Goal: Task Accomplishment & Management: Manage account settings

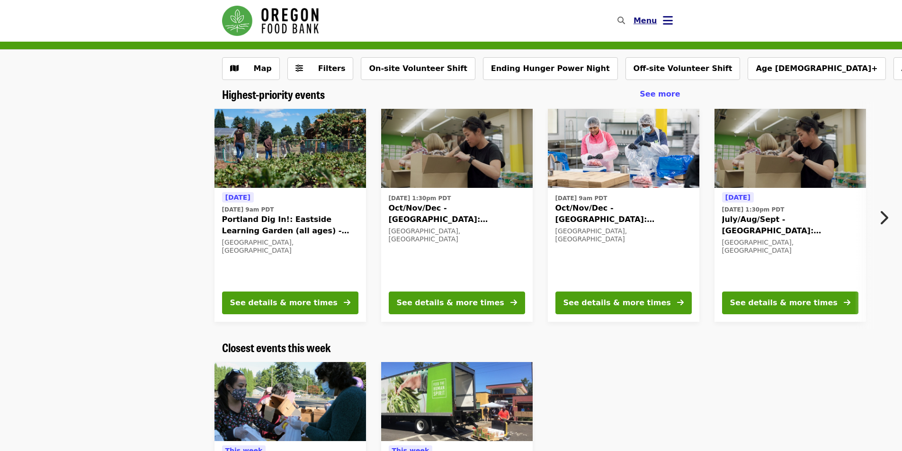
click at [663, 15] on icon "bars icon" at bounding box center [668, 21] width 10 height 14
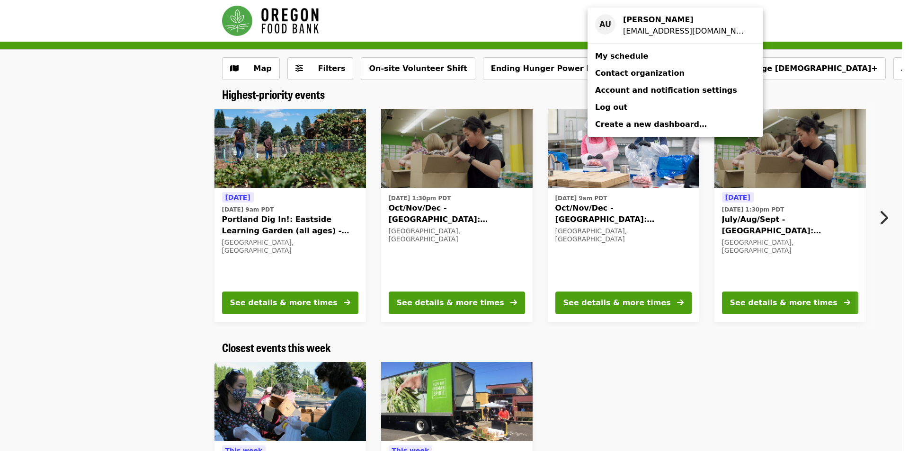
click at [638, 56] on span "My schedule" at bounding box center [621, 56] width 53 height 9
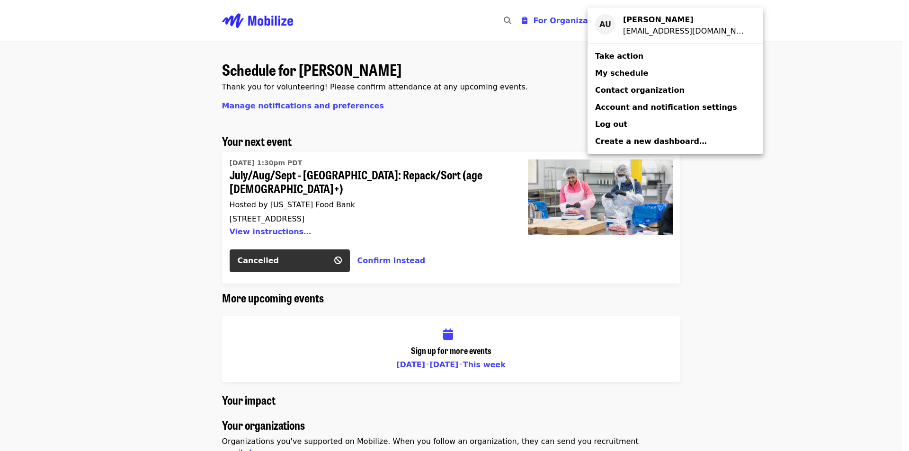
click at [277, 251] on div "Account menu" at bounding box center [454, 225] width 909 height 451
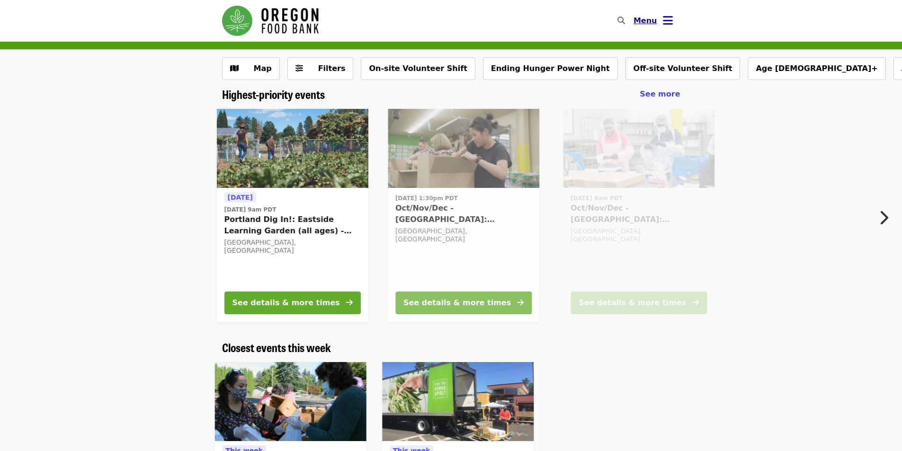
click at [647, 11] on button "Menu" at bounding box center [653, 20] width 54 height 23
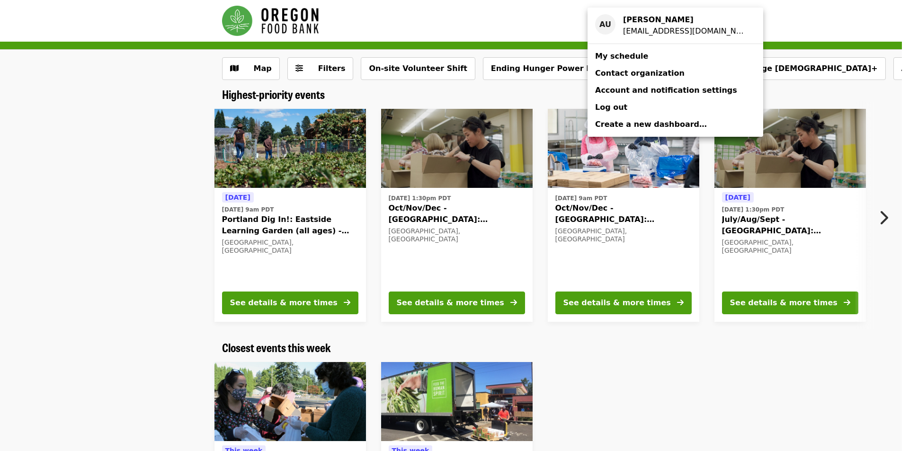
click at [645, 57] on link "My schedule" at bounding box center [676, 56] width 176 height 17
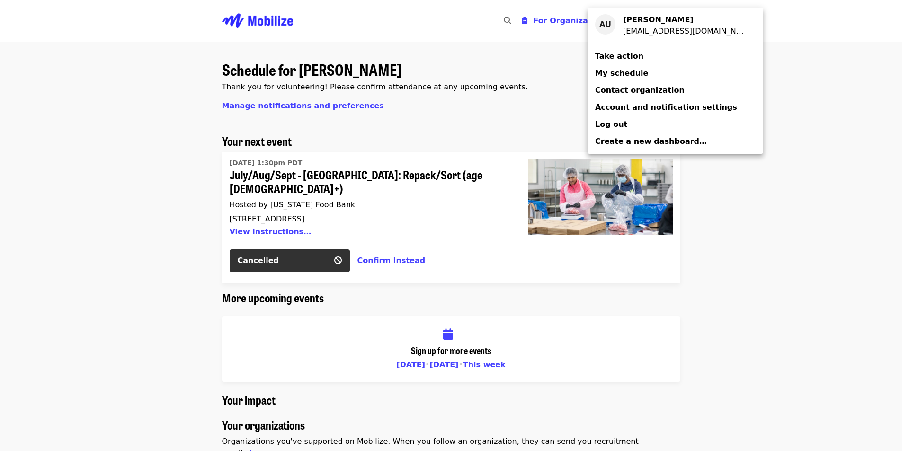
drag, startPoint x: 806, startPoint y: 236, endPoint x: 814, endPoint y: 223, distance: 15.9
click at [806, 237] on div "Account menu" at bounding box center [454, 225] width 909 height 451
